Goal: Information Seeking & Learning: Learn about a topic

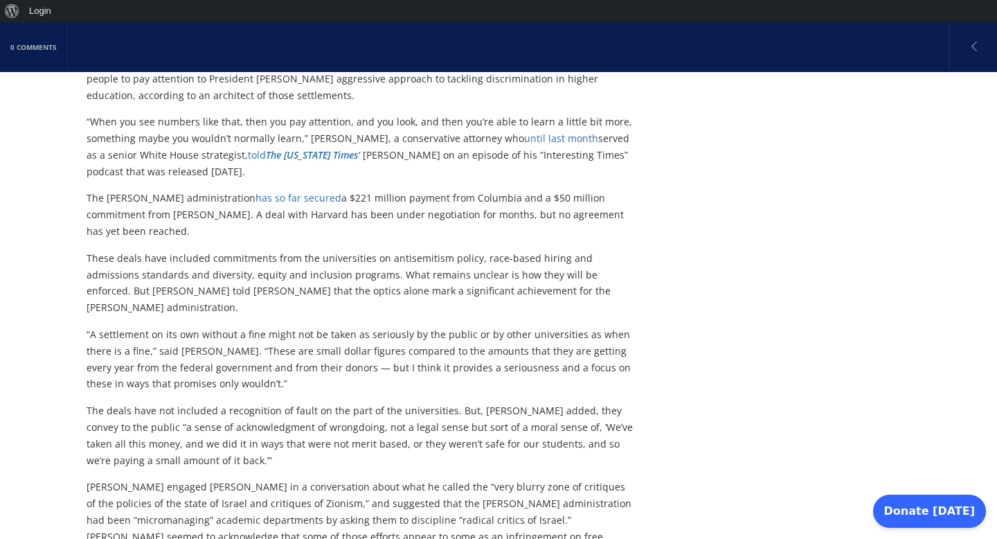
scroll to position [421, 0]
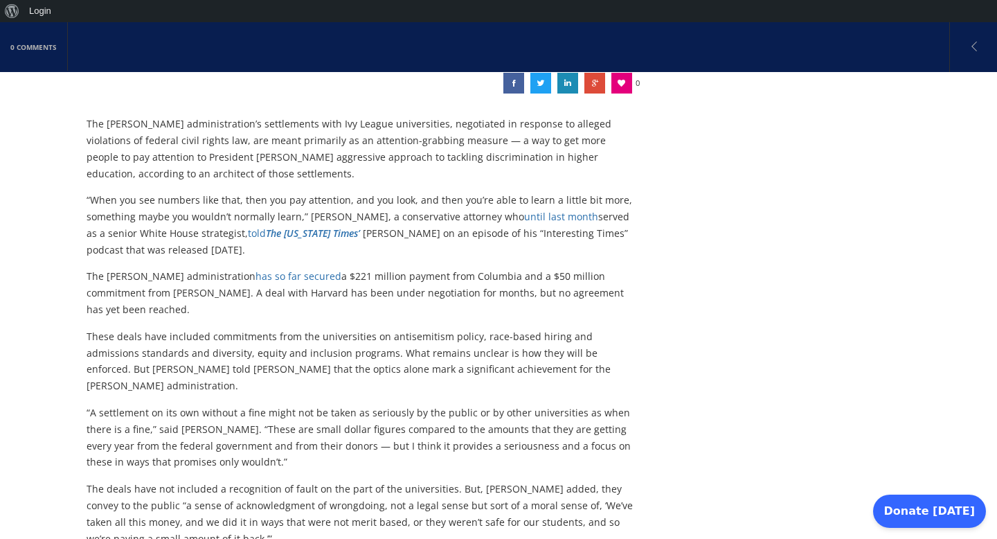
scroll to position [340, 0]
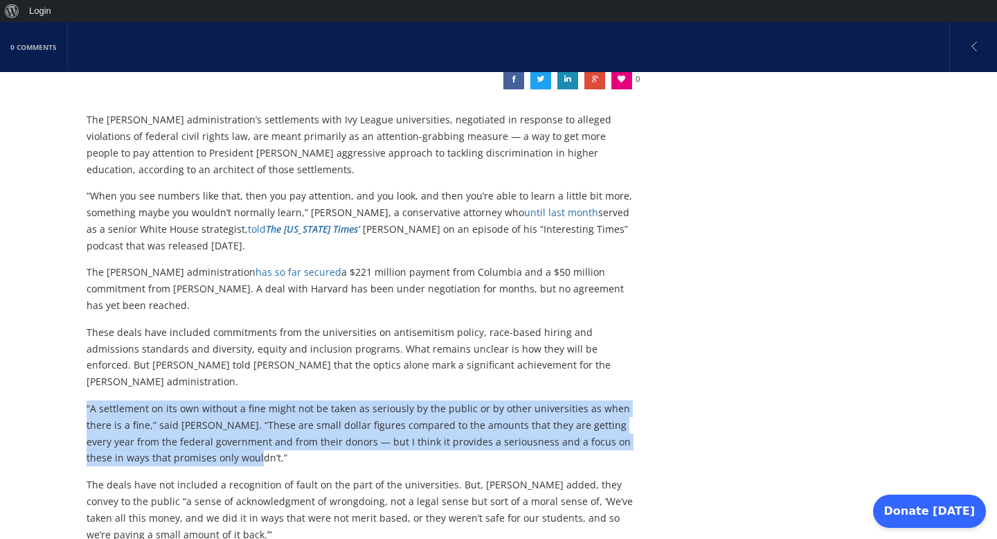
drag, startPoint x: 222, startPoint y: 391, endPoint x: 66, endPoint y: 334, distance: 165.8
copy p "“A settlement on its own without a fine might not be taken as seriously by the …"
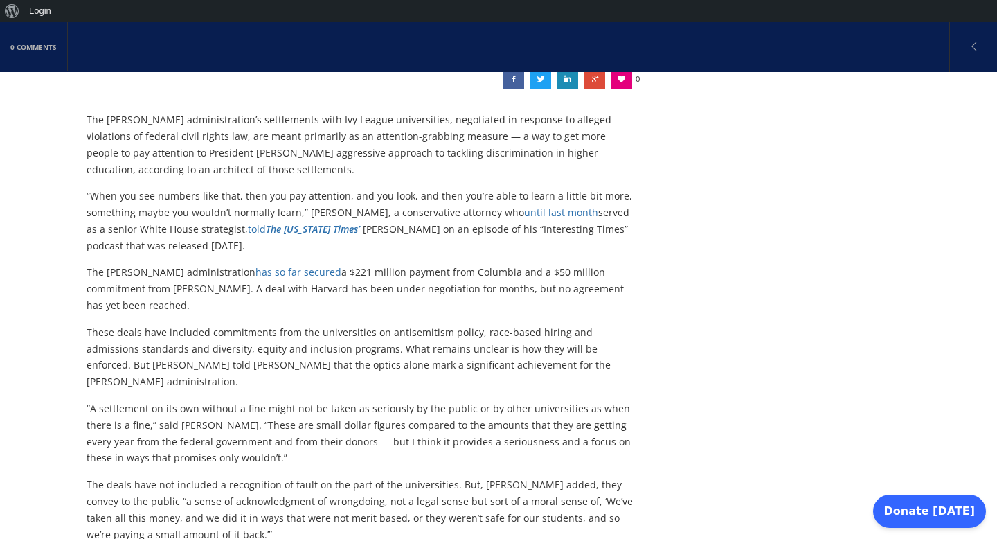
click at [354, 263] on div "The [PERSON_NAME] administration’s settlements with Ivy League universities, ne…" at bounding box center [361, 470] width 549 height 719
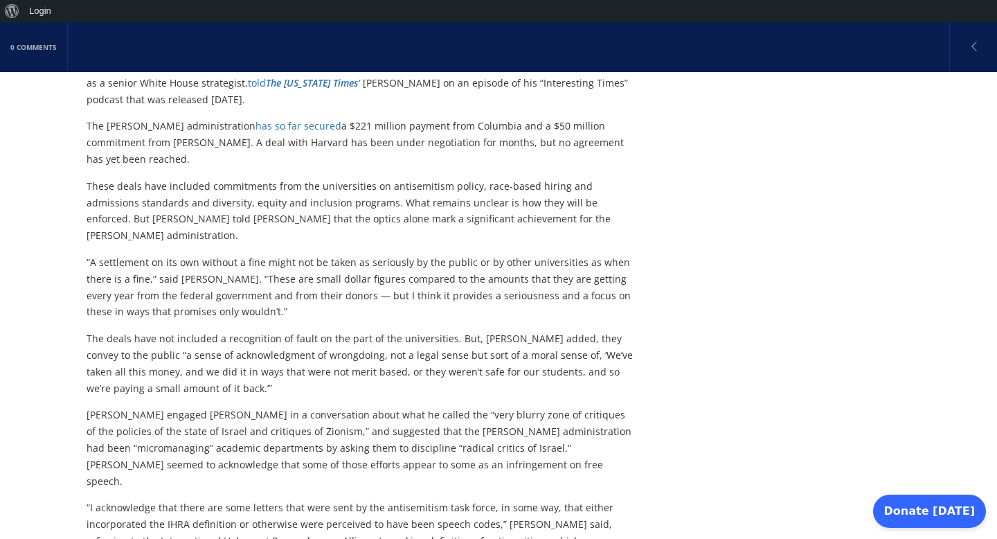
scroll to position [485, 0]
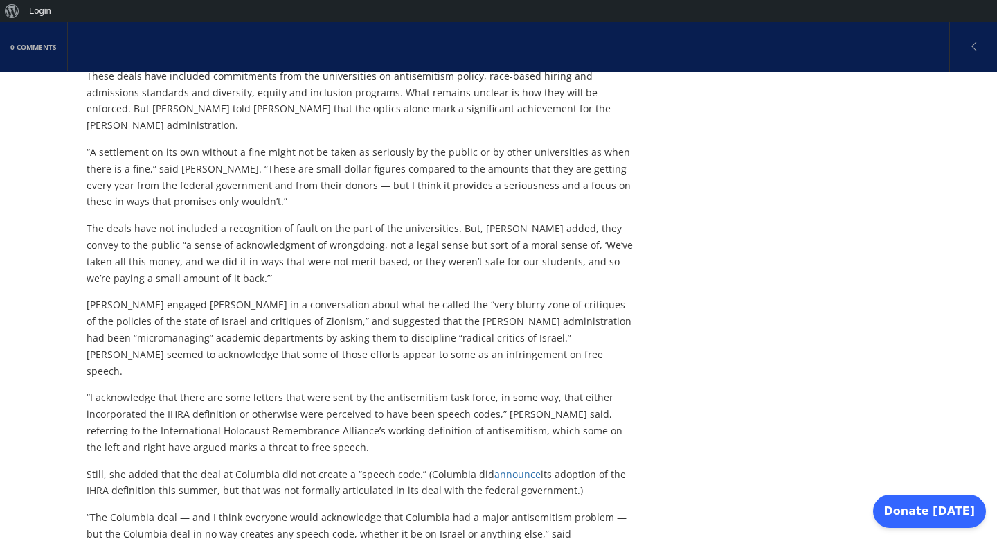
scroll to position [597, 0]
